Goal: Task Accomplishment & Management: Manage account settings

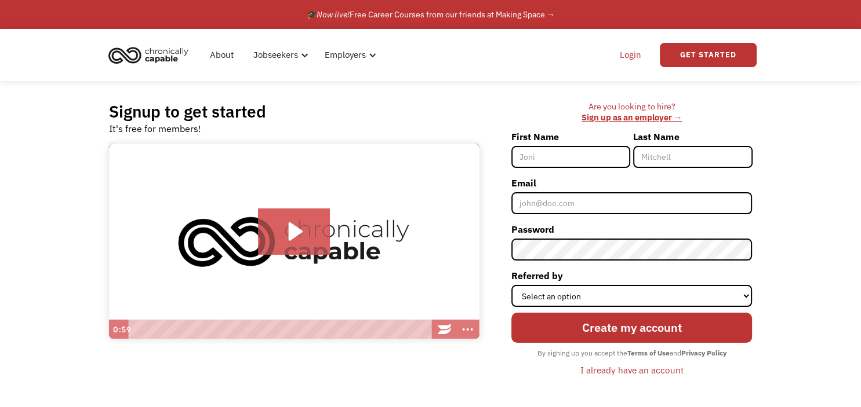
click at [632, 52] on link "Login" at bounding box center [630, 55] width 35 height 37
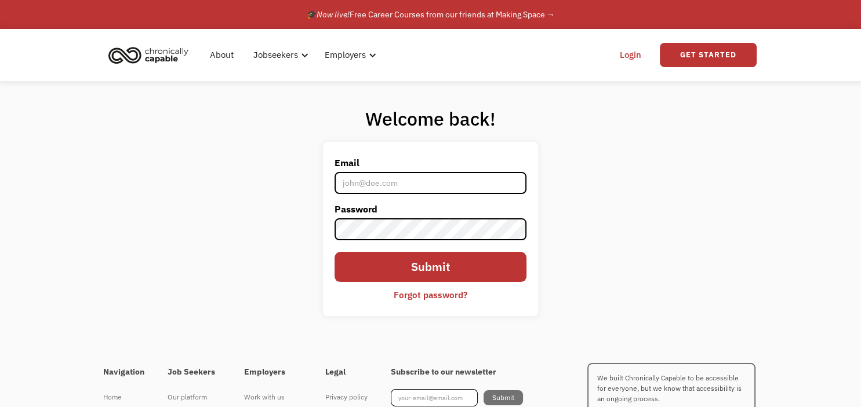
click at [372, 182] on input "Email" at bounding box center [430, 183] width 192 height 22
type input "[PERSON_NAME][EMAIL_ADDRESS][DOMAIN_NAME]"
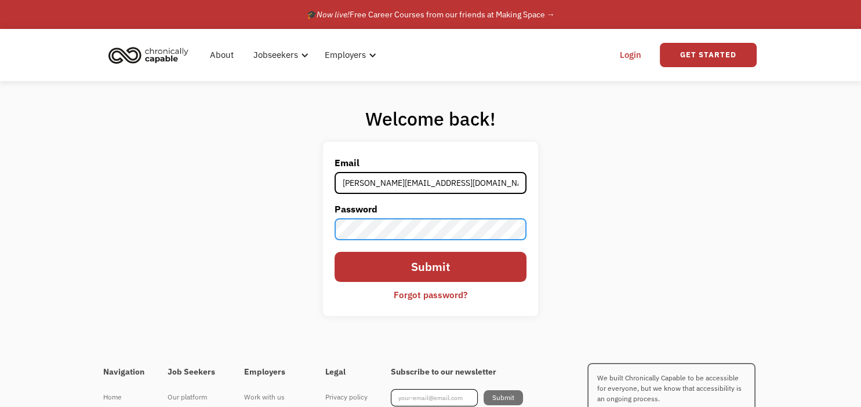
click at [334, 252] on input "Submit" at bounding box center [430, 267] width 192 height 30
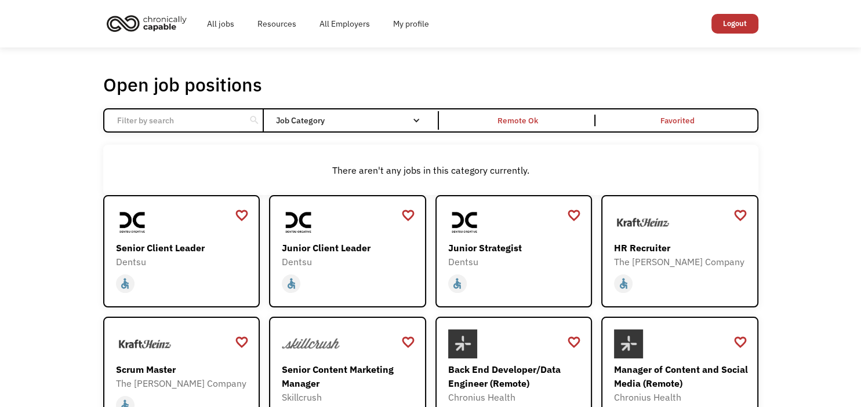
click at [39, 174] on div "Open job positions You have X liked items Search search Filter by category Admi…" at bounding box center [430, 378] width 861 height 661
click at [516, 122] on div "Remote Ok" at bounding box center [518, 121] width 41 height 14
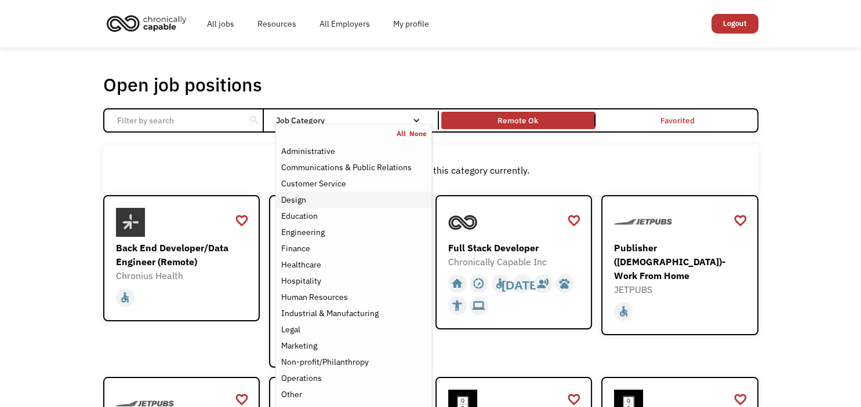
click at [320, 200] on div "Design" at bounding box center [353, 200] width 145 height 14
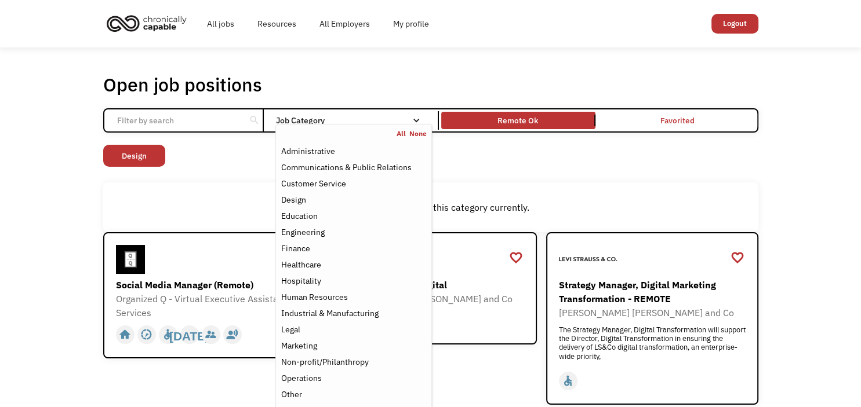
click at [50, 189] on div "Open job positions You have X liked items Search search Filter by category Admi…" at bounding box center [430, 239] width 861 height 383
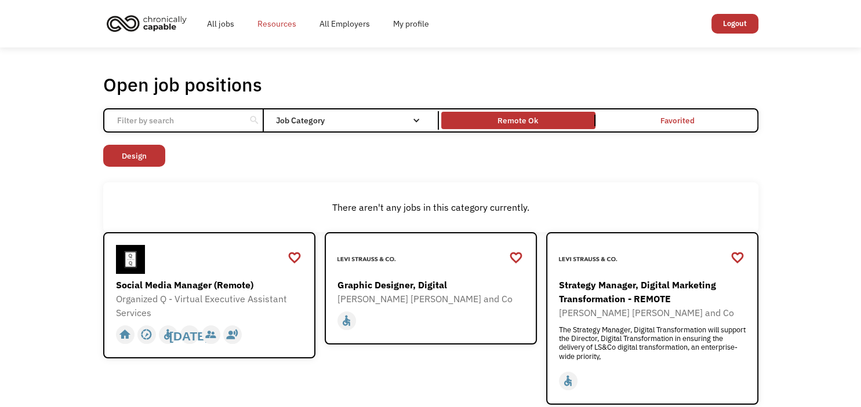
click at [272, 26] on link "Resources" at bounding box center [277, 23] width 62 height 37
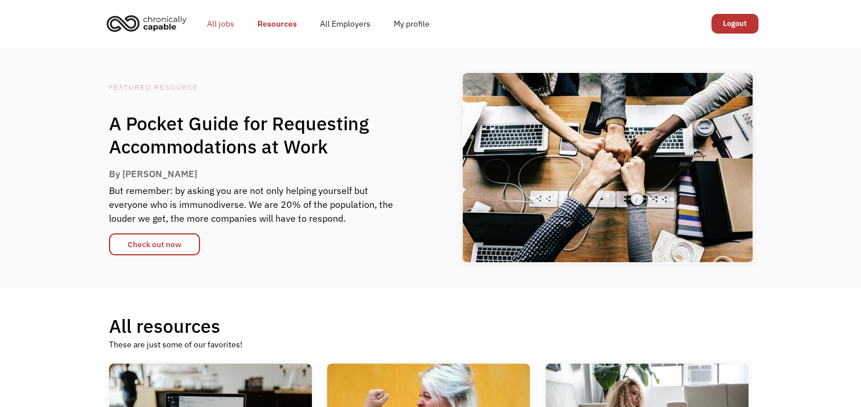
click at [227, 21] on link "All jobs" at bounding box center [220, 23] width 50 height 37
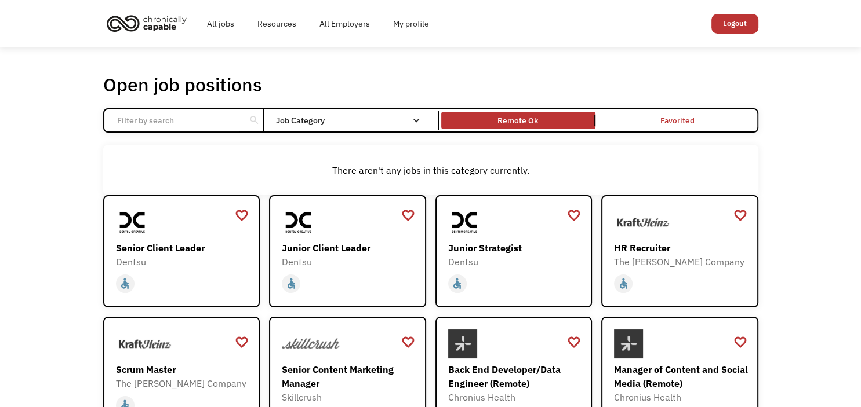
click at [518, 129] on link "Remote Ok" at bounding box center [518, 121] width 159 height 22
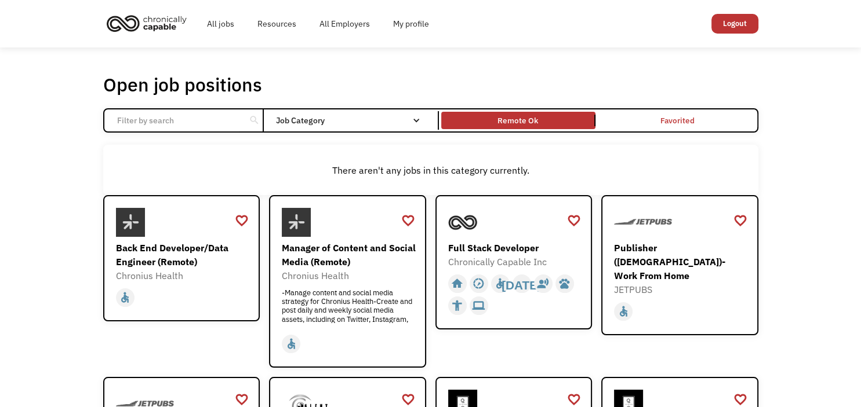
click at [187, 119] on input "Email Form" at bounding box center [174, 121] width 129 height 22
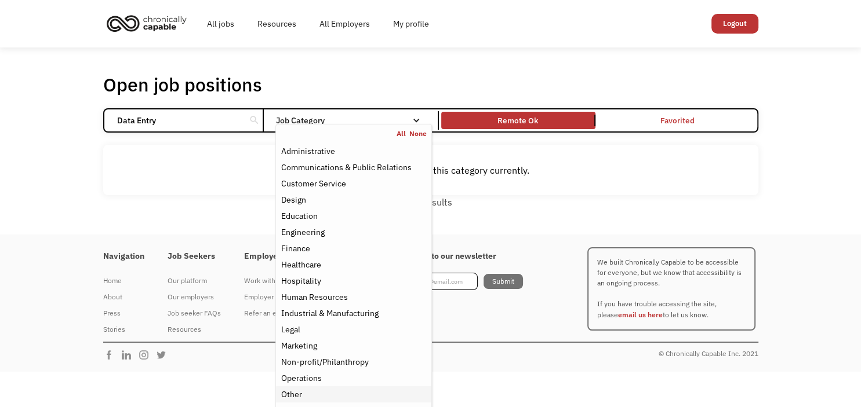
click at [303, 398] on div "Other" at bounding box center [353, 395] width 145 height 14
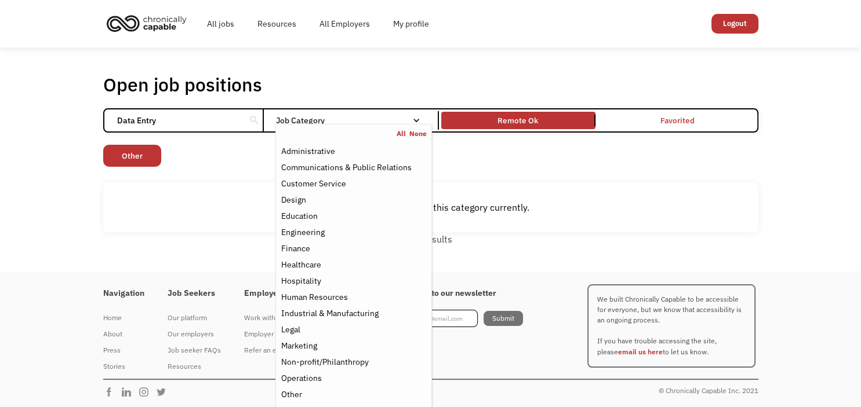
click at [123, 167] on div "Other" at bounding box center [133, 157] width 61 height 25
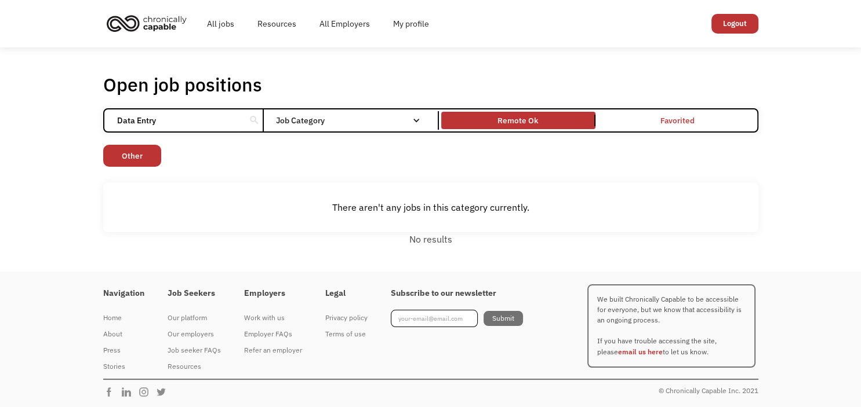
click at [179, 121] on input "Data Entry" at bounding box center [174, 121] width 129 height 22
type input "Data Entry Clerk"
click input "Email Form" at bounding box center [0, 0] width 0 height 0
click at [6, 192] on div "Open job positions You have X liked items Search Data Entry Clerk search Filter…" at bounding box center [430, 160] width 861 height 224
click at [363, 120] on div "Job Category" at bounding box center [353, 121] width 156 height 8
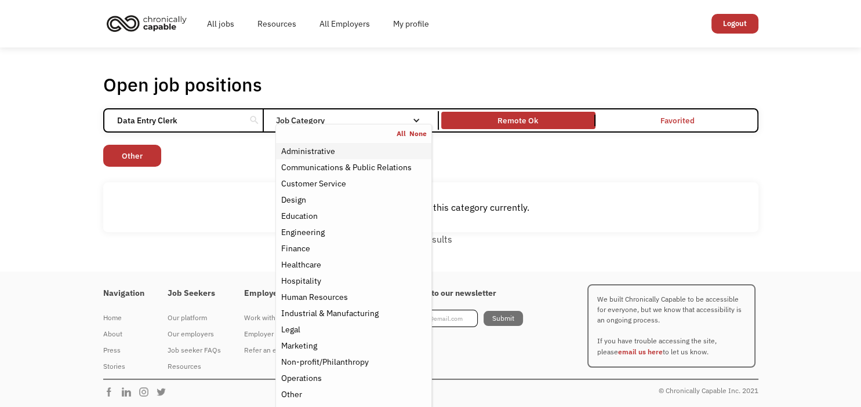
click at [323, 154] on div "Administrative" at bounding box center [308, 151] width 54 height 14
drag, startPoint x: 228, startPoint y: 119, endPoint x: 75, endPoint y: 119, distance: 153.6
click at [110, 119] on input "Data Entry Clerk" at bounding box center [174, 121] width 129 height 22
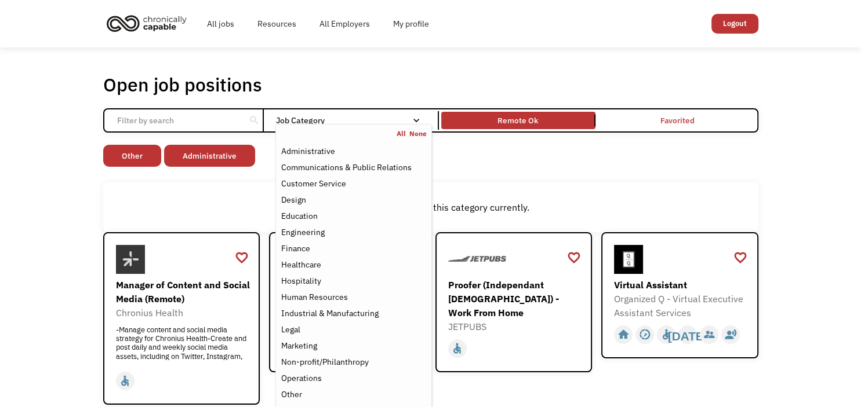
click at [406, 115] on div "Job Category" at bounding box center [353, 120] width 156 height 19
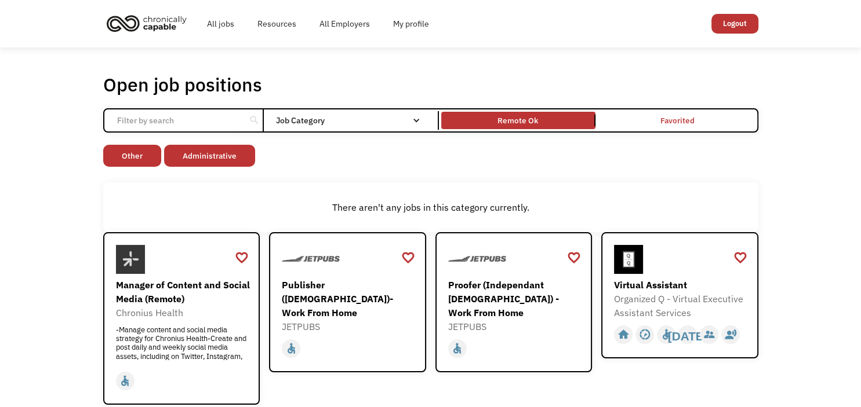
click at [415, 119] on div "Email Form" at bounding box center [416, 121] width 8 height 8
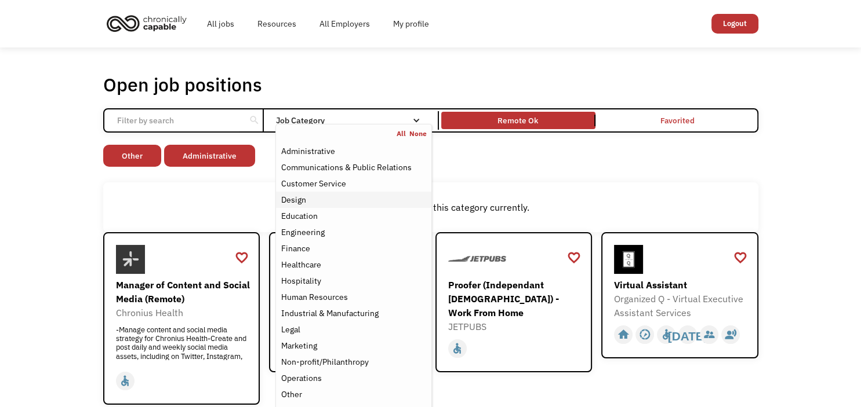
click at [308, 199] on div "Design" at bounding box center [353, 200] width 145 height 14
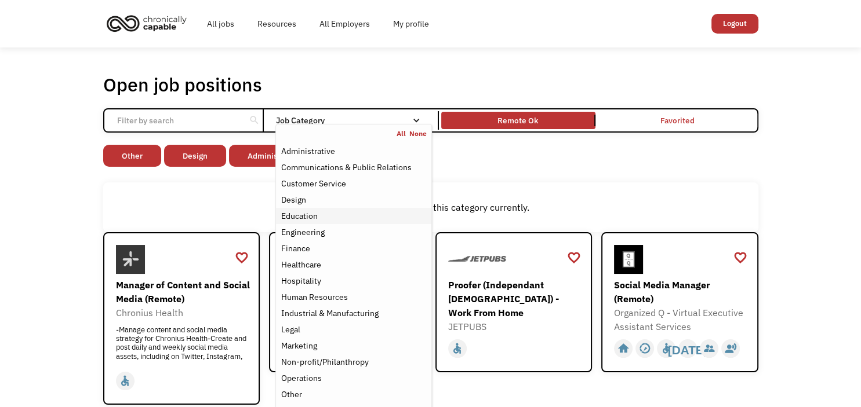
click at [302, 216] on div "Education" at bounding box center [299, 216] width 37 height 14
click at [843, 143] on div "Open job positions You have X liked items Search search Filter by category Admi…" at bounding box center [430, 412] width 861 height 729
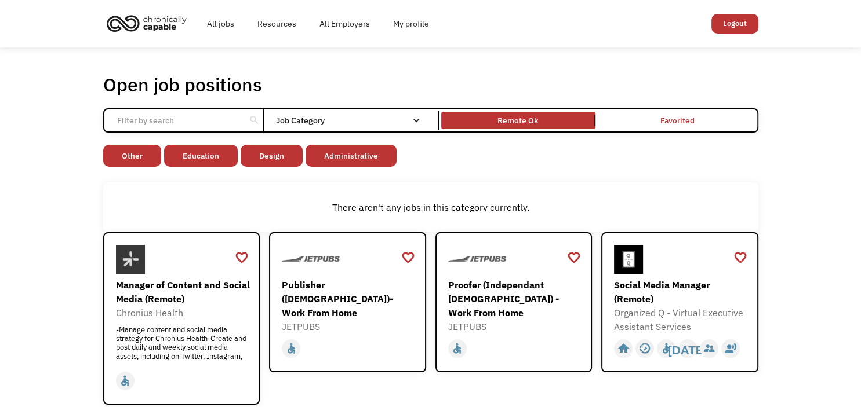
click at [843, 143] on div "Open job positions You have X liked items Search search Filter by category Admi…" at bounding box center [430, 412] width 861 height 729
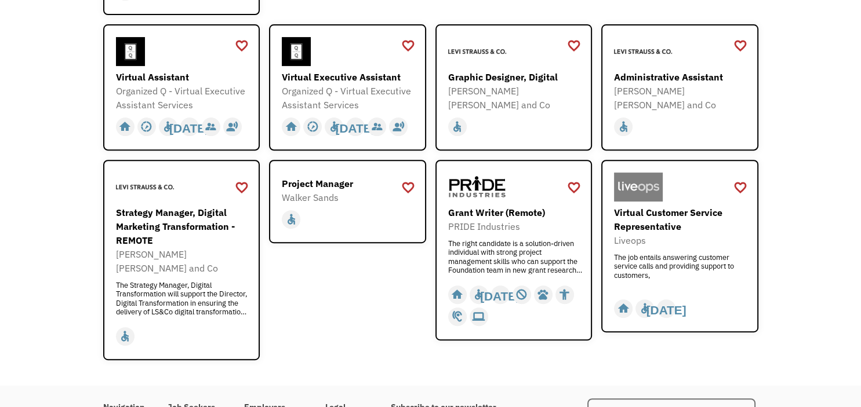
scroll to position [392, 0]
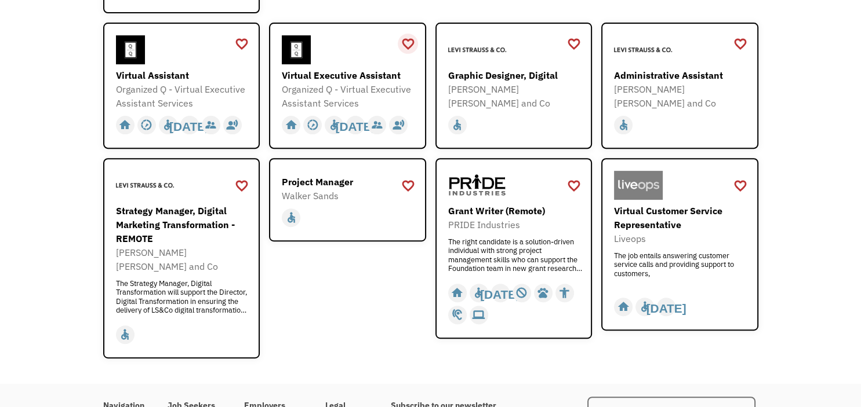
click at [409, 41] on div "favorite_border" at bounding box center [408, 43] width 14 height 17
click at [237, 44] on div "favorite_border" at bounding box center [242, 43] width 14 height 17
click at [574, 180] on div "favorite_border" at bounding box center [574, 185] width 14 height 17
click at [813, 182] on div "Open job positions You have X liked items Search search Filter by category Admi…" at bounding box center [430, 20] width 861 height 729
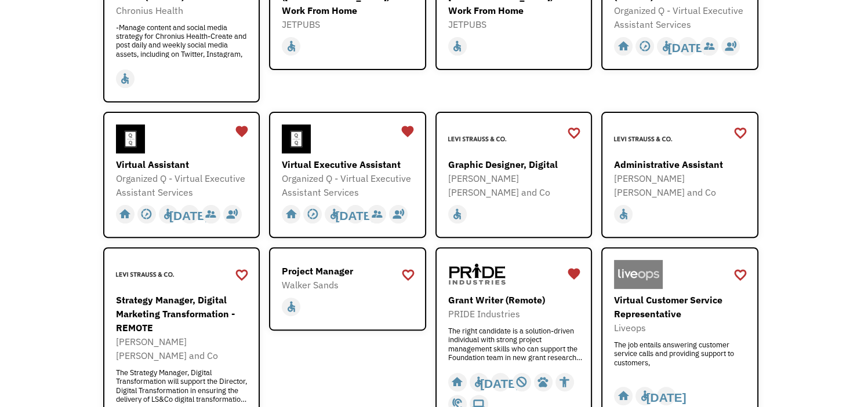
scroll to position [299, 0]
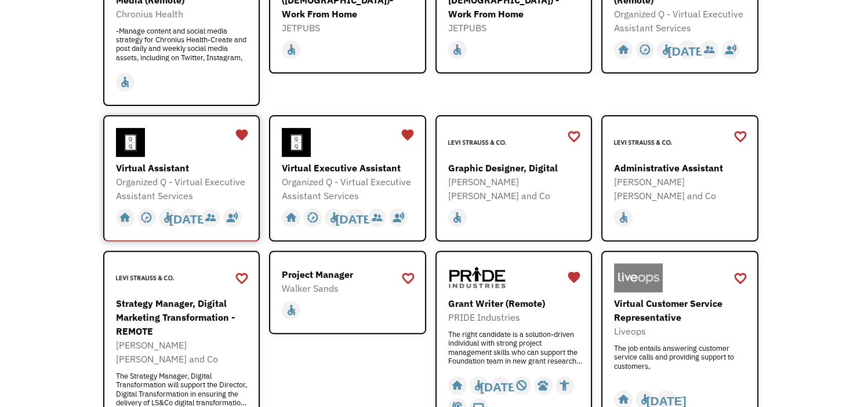
click at [187, 171] on div "Virtual Assistant" at bounding box center [183, 168] width 134 height 14
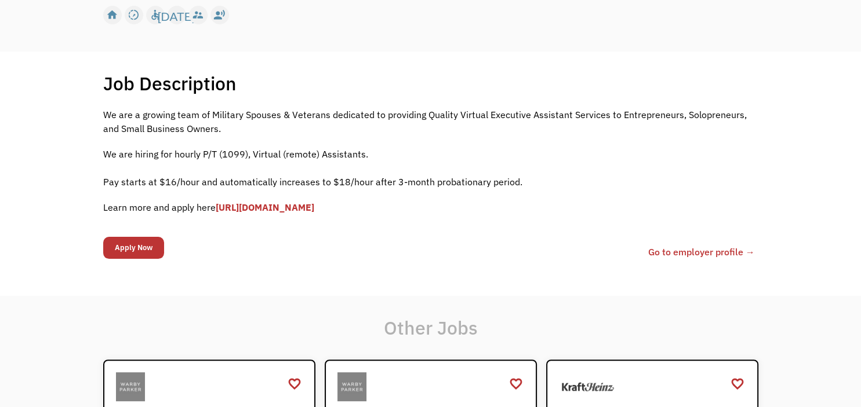
scroll to position [178, 0]
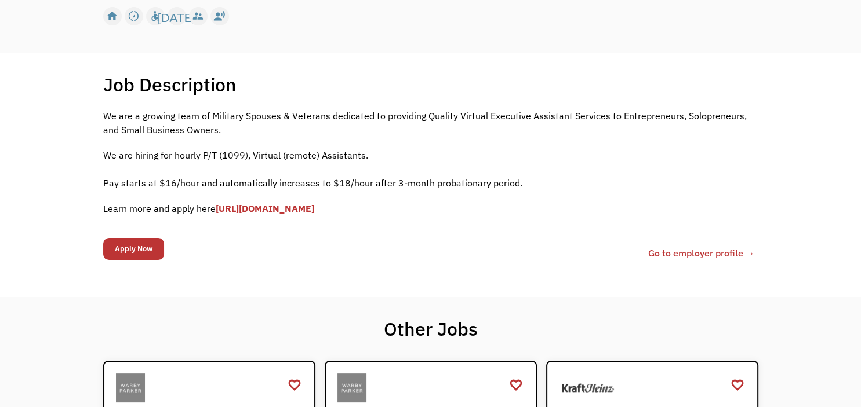
click at [293, 208] on link "[URL][DOMAIN_NAME]" at bounding box center [265, 209] width 99 height 12
click at [265, 208] on link "[URL][DOMAIN_NAME]" at bounding box center [265, 209] width 99 height 12
drag, startPoint x: 392, startPoint y: 208, endPoint x: 216, endPoint y: 209, distance: 176.2
click at [216, 209] on p "Learn more and apply here https://forms.gle/fDv2ubP8SWWtCoLp8" at bounding box center [430, 209] width 655 height 14
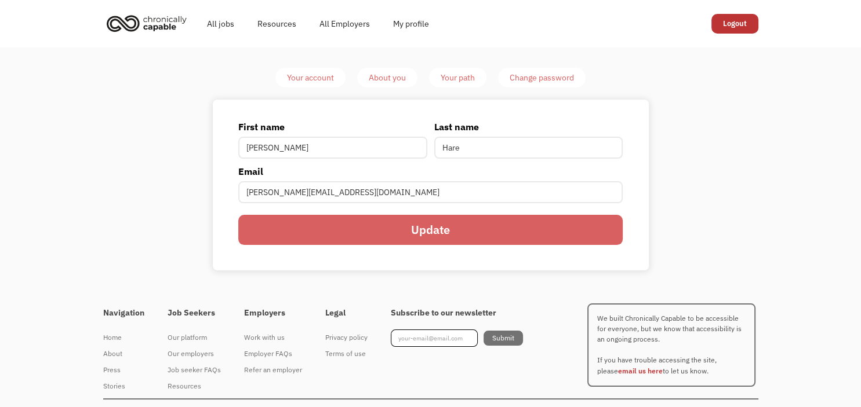
click at [408, 238] on input "Update" at bounding box center [430, 230] width 384 height 30
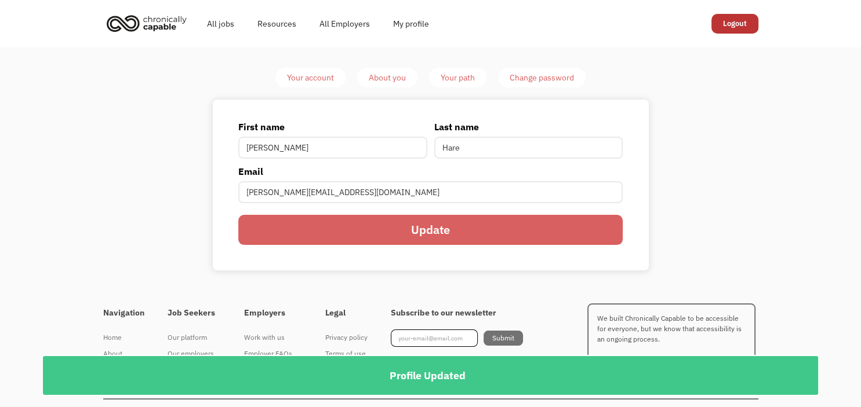
click at [312, 74] on div "Your account" at bounding box center [310, 78] width 47 height 14
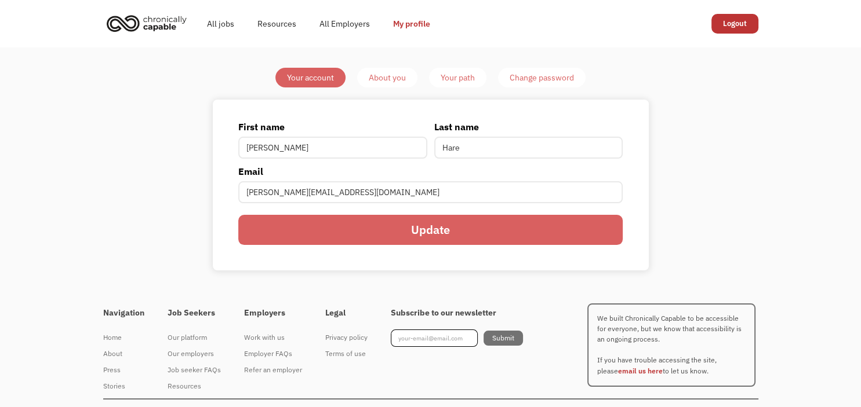
click at [392, 78] on div "About you" at bounding box center [387, 78] width 37 height 14
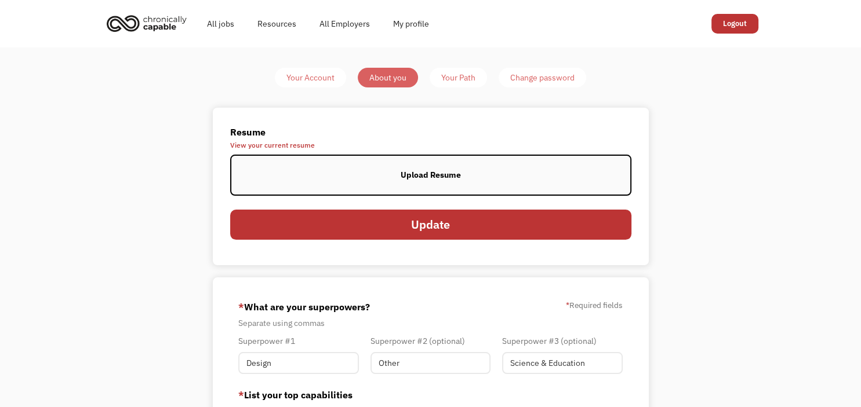
click at [303, 77] on div "Your Account" at bounding box center [310, 78] width 48 height 14
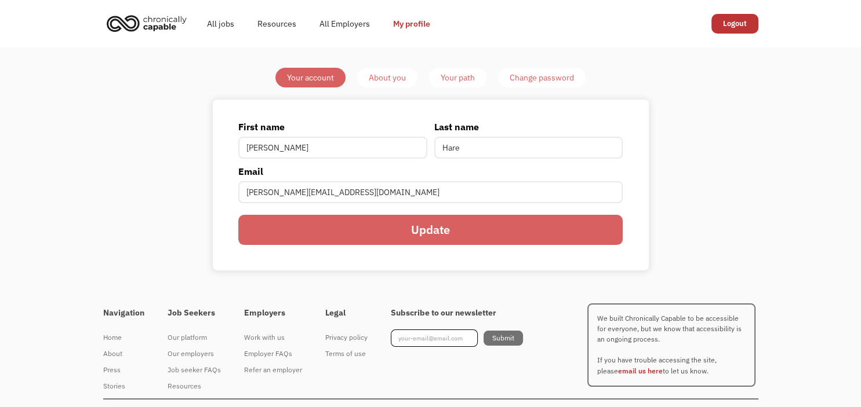
click at [428, 239] on input "Update" at bounding box center [430, 230] width 384 height 30
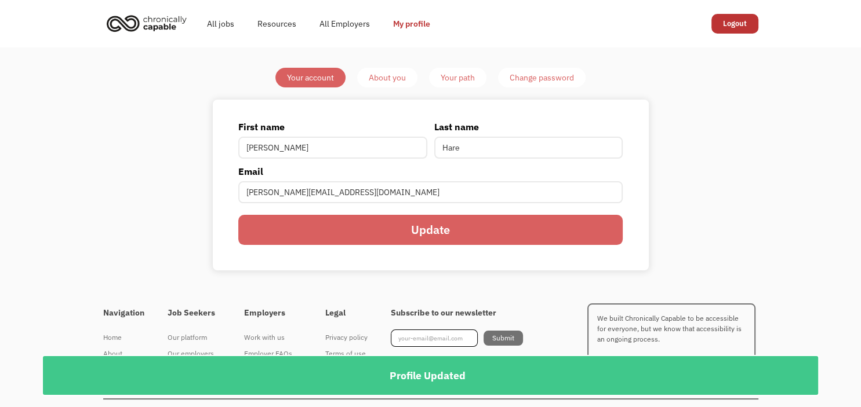
scroll to position [21, 0]
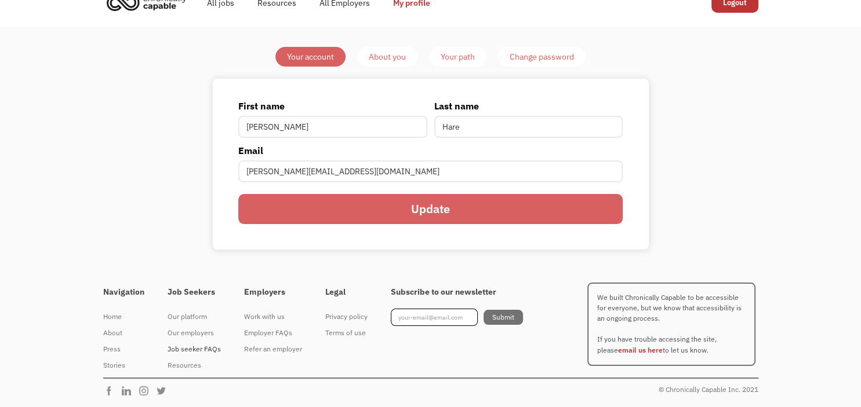
click at [198, 347] on div "Job seeker FAQs" at bounding box center [194, 350] width 53 height 14
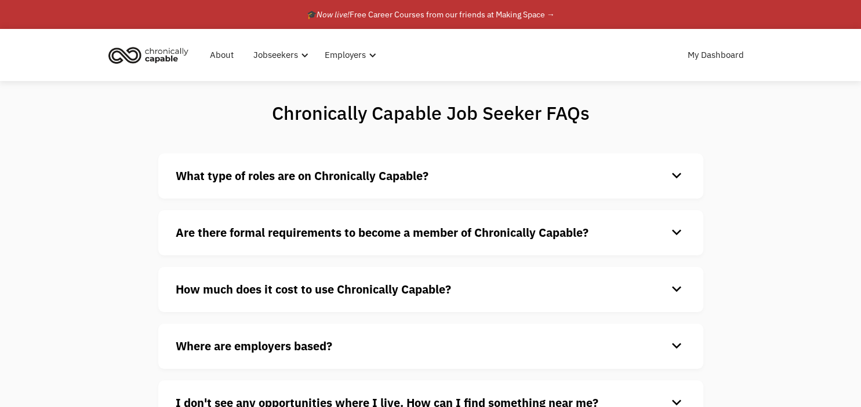
click at [328, 296] on strong "How much does it cost to use Chronically Capable?" at bounding box center [313, 290] width 275 height 16
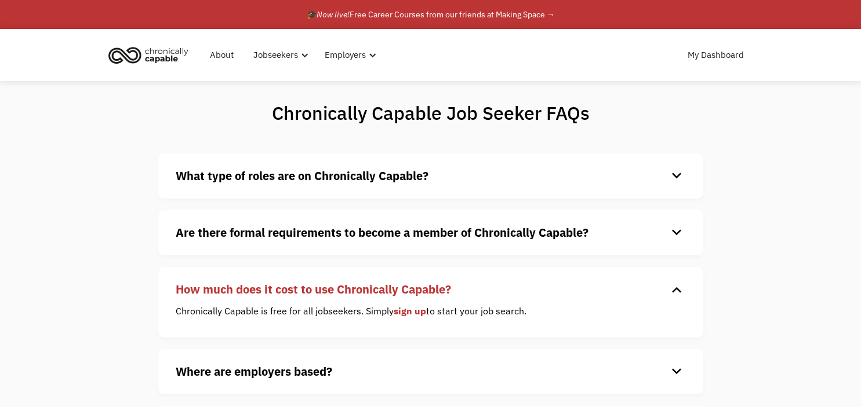
click at [354, 237] on strong "Are there formal requirements to become a member of Chronically Capable?" at bounding box center [382, 233] width 413 height 16
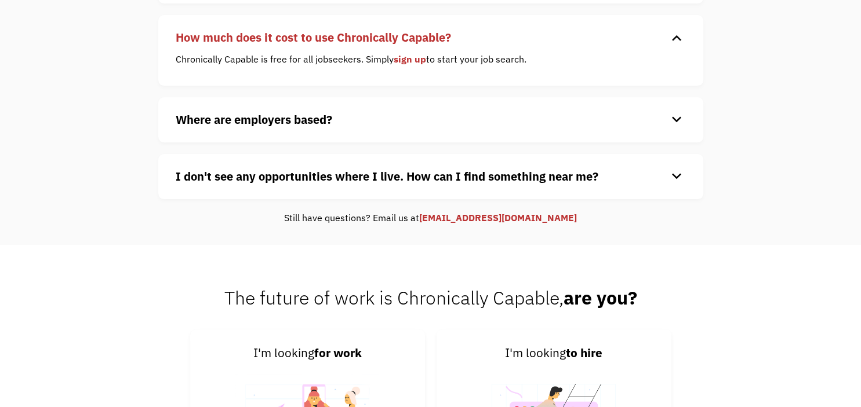
scroll to position [288, 0]
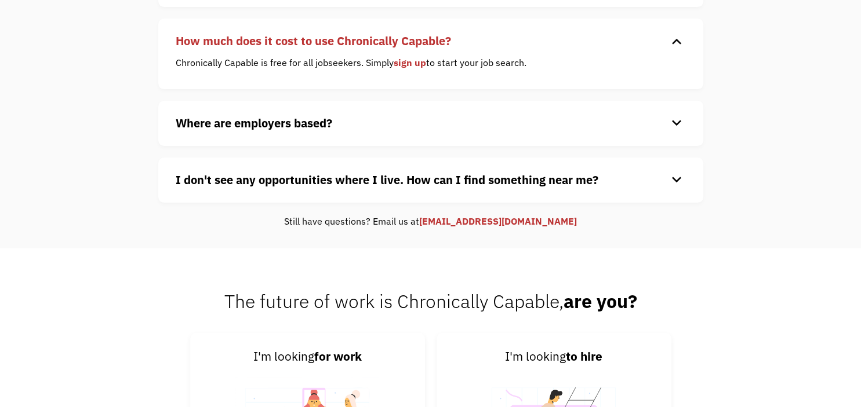
click at [180, 136] on div "Where are employers based? keyboard_arrow_down Our customers are based all over…" at bounding box center [430, 123] width 545 height 45
click at [196, 187] on strong "I don't see any opportunities where I live. How can I find something near me?" at bounding box center [387, 180] width 423 height 16
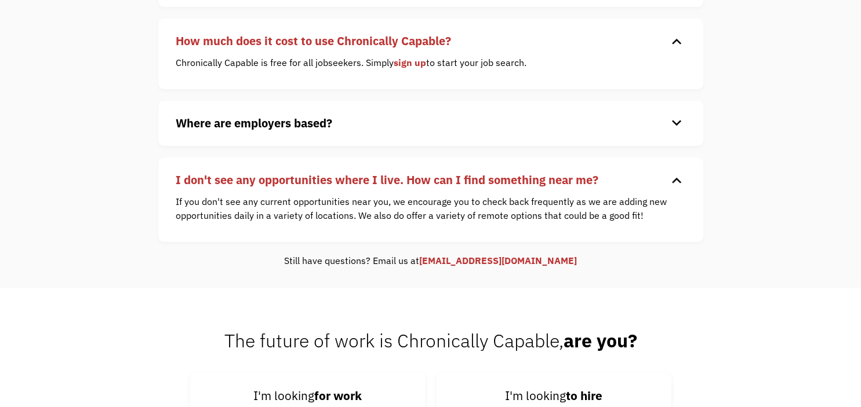
click at [650, 131] on h4 "Where are employers based?" at bounding box center [422, 123] width 492 height 17
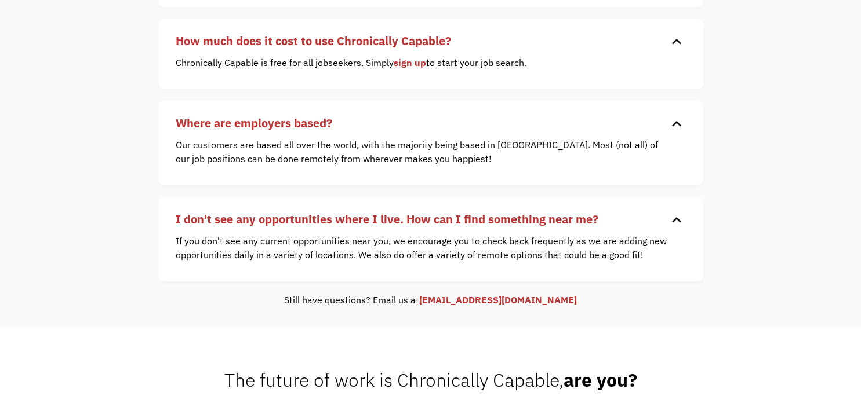
click at [32, 196] on div "Chronically Capable Job Seeker FAQs What type of roles are on Chronically Capab…" at bounding box center [430, 60] width 861 height 534
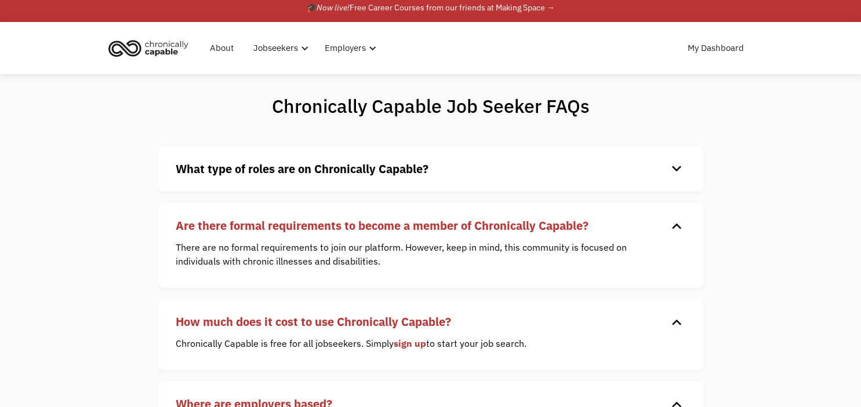
scroll to position [0, 0]
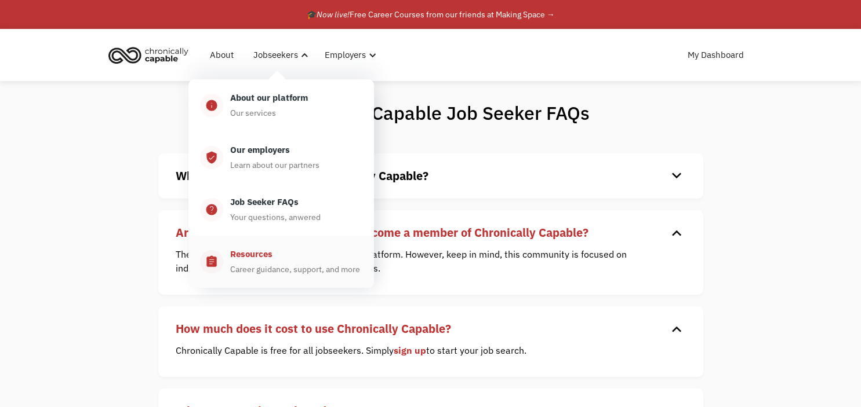
click at [291, 260] on div "Resources Career guidance, support, and more" at bounding box center [292, 261] width 139 height 29
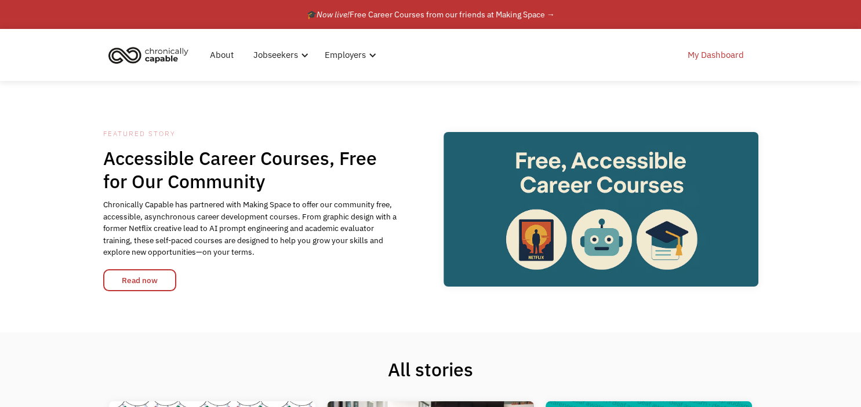
click at [728, 60] on link "My Dashboard" at bounding box center [715, 55] width 70 height 37
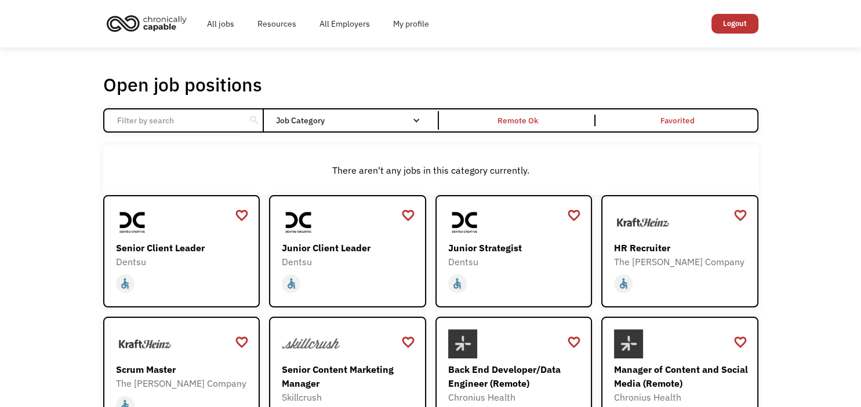
click at [552, 78] on div "Open job positions You have X liked items Search" at bounding box center [430, 84] width 655 height 23
click at [614, 61] on div "Open job positions You have X liked items Search search Filter by category Admi…" at bounding box center [430, 378] width 861 height 661
click at [411, 59] on div "Open job positions You have X liked items Search search Filter by category Admi…" at bounding box center [430, 378] width 861 height 661
